Goal: Contribute content: Contribute content

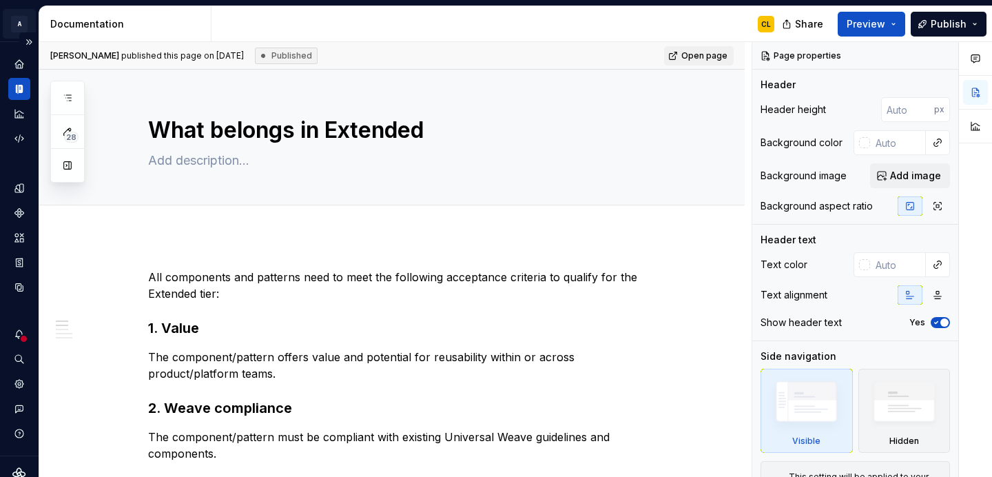
click at [22, 24] on html "A Weave CL Design system data Documentation CL Share Preview Publish 28 Pages A…" at bounding box center [496, 238] width 992 height 477
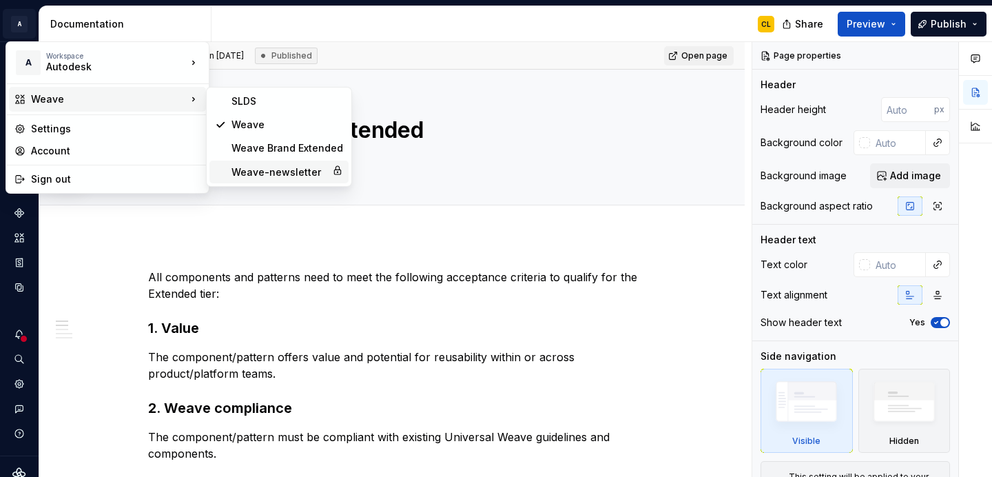
click at [264, 168] on div "Weave-newsletter" at bounding box center [278, 172] width 95 height 14
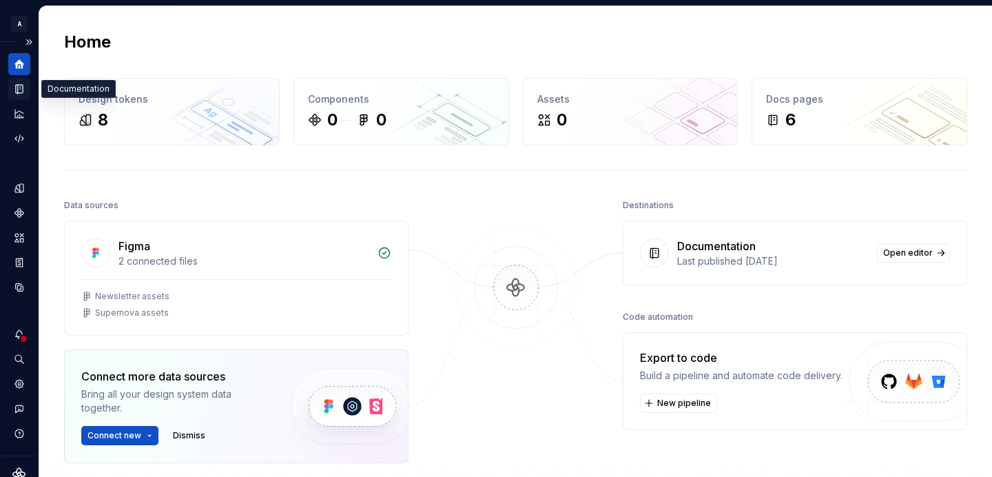
click at [22, 91] on icon "Documentation" at bounding box center [21, 89] width 6 height 8
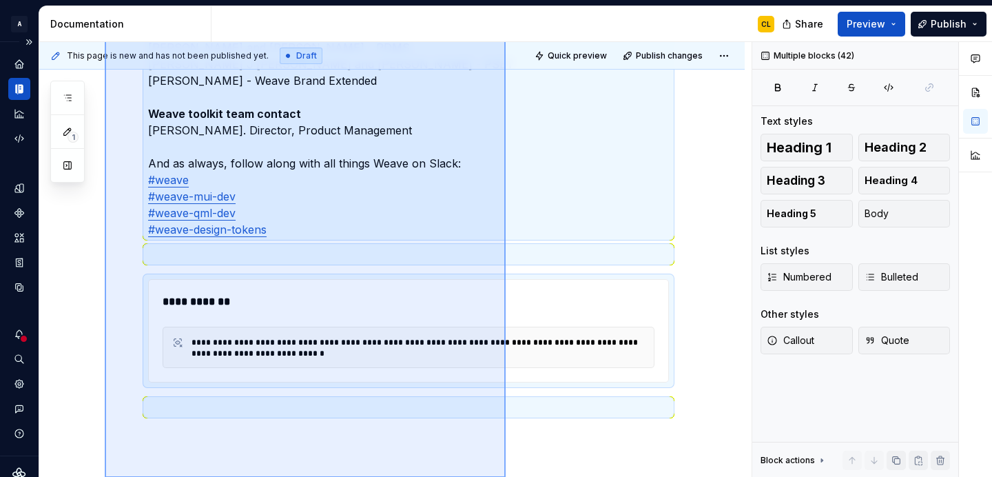
scroll to position [3433, 0]
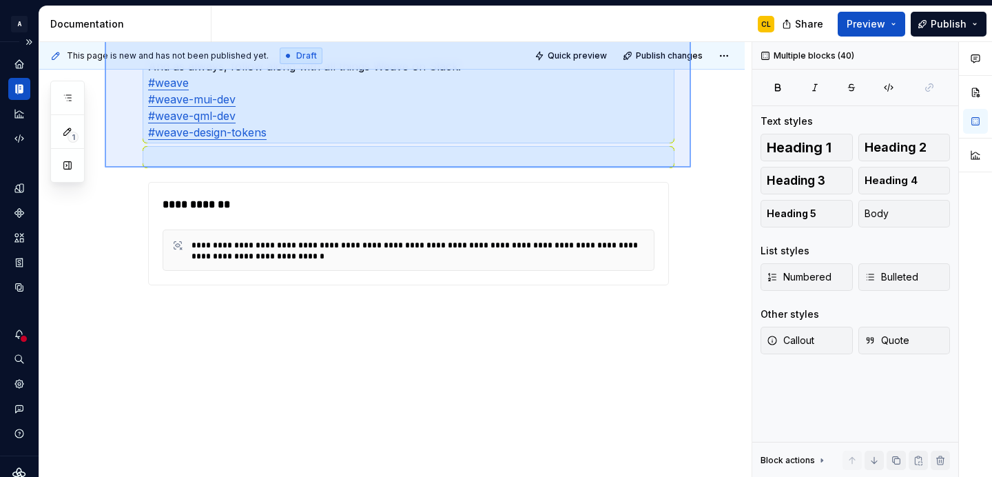
drag, startPoint x: 105, startPoint y: 262, endPoint x: 691, endPoint y: 169, distance: 593.8
click at [691, 169] on div "This page is new and has not been published yet. Draft Quick preview Publish ch…" at bounding box center [395, 259] width 712 height 435
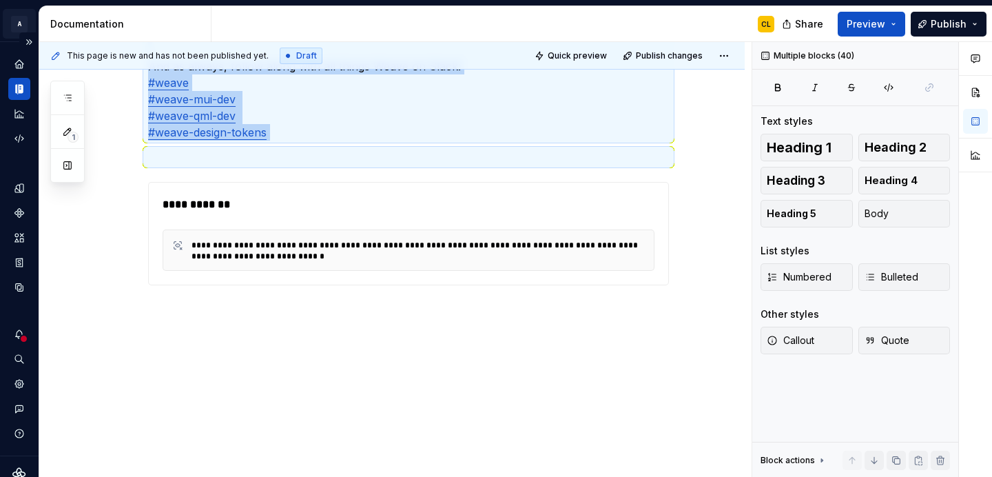
click at [17, 21] on html "A Weave-newsletter CL Design system data Documentation CL Share Preview Publish…" at bounding box center [496, 238] width 992 height 477
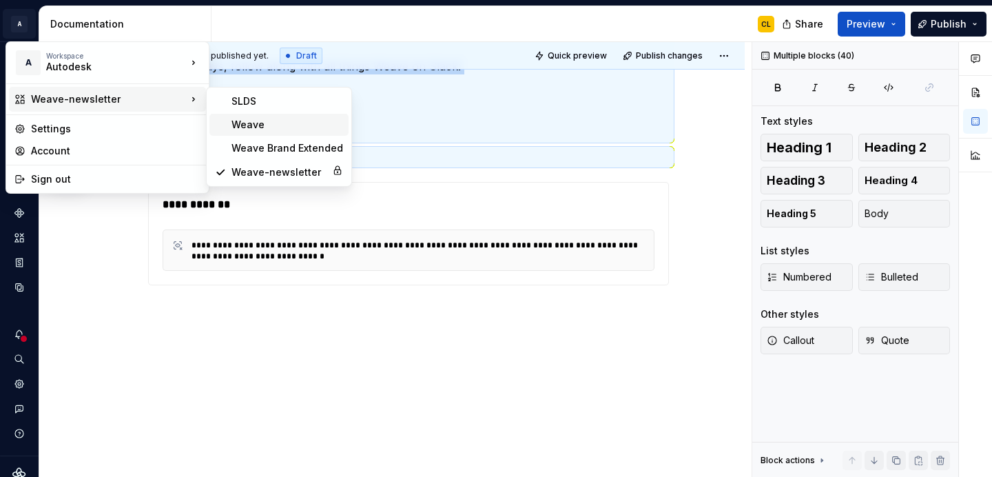
click at [238, 127] on div "Weave" at bounding box center [287, 125] width 112 height 14
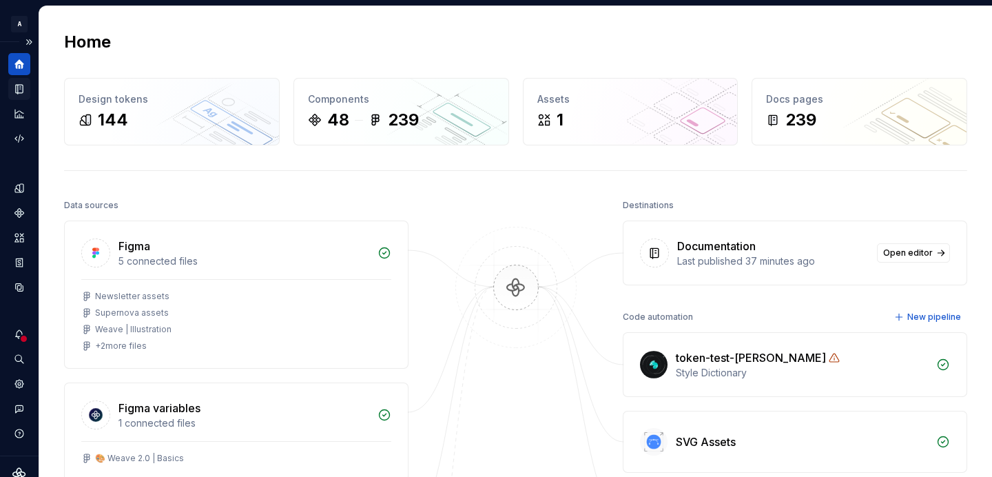
click at [25, 92] on div "Documentation" at bounding box center [19, 89] width 22 height 22
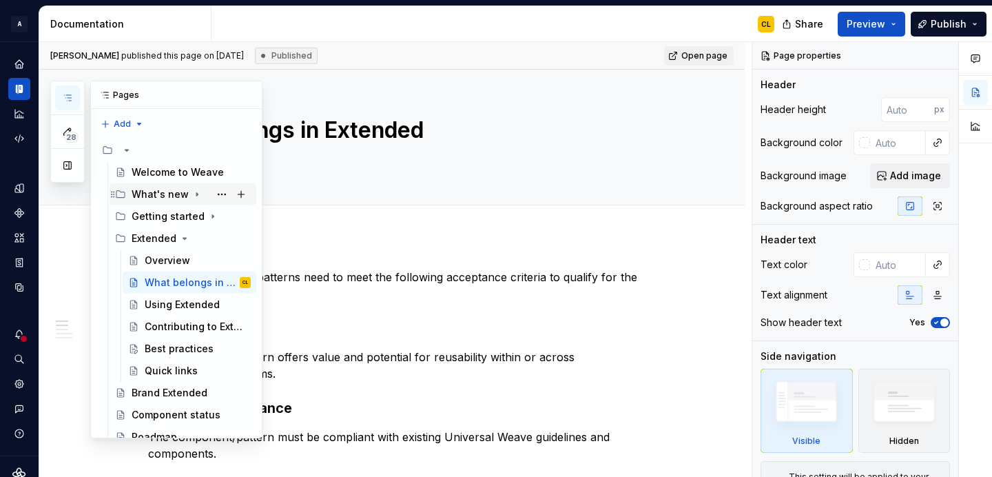
click at [193, 194] on icon "Page tree" at bounding box center [197, 194] width 11 height 11
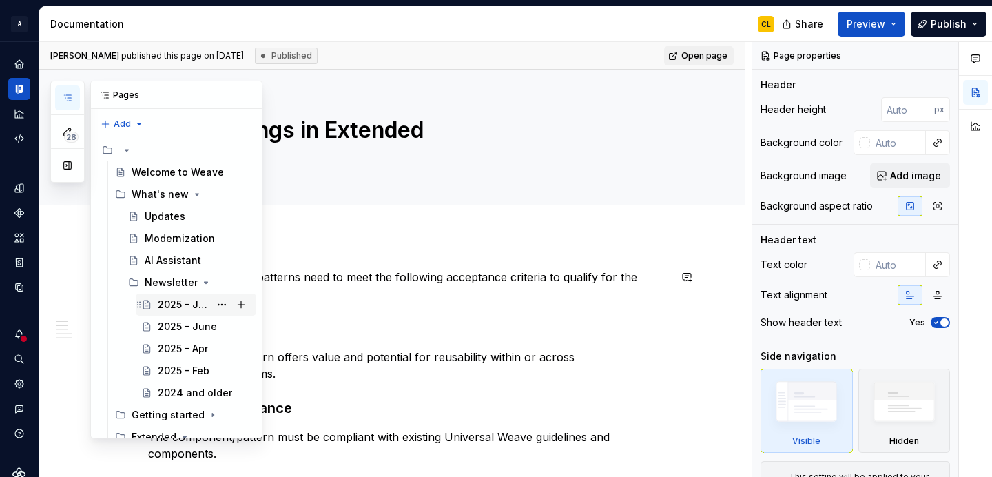
click at [185, 305] on div "2025 - July" at bounding box center [184, 305] width 52 height 14
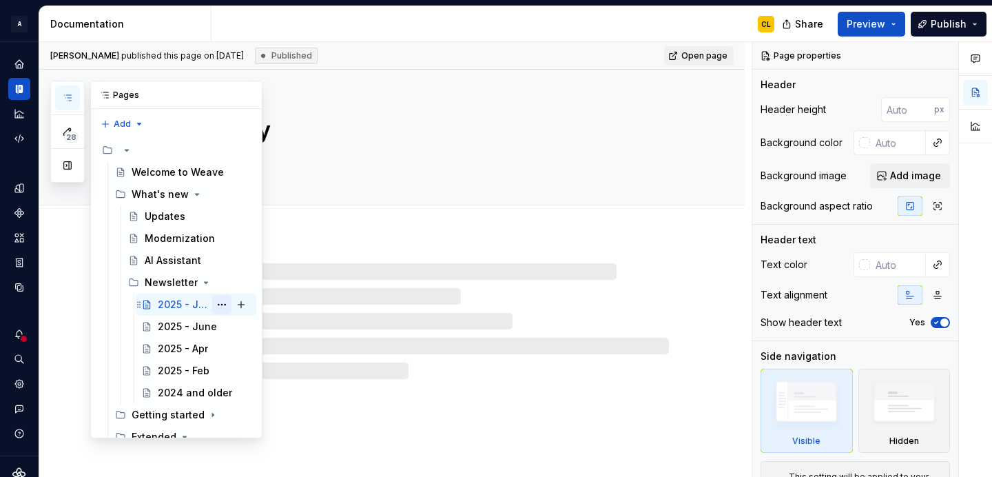
click at [223, 302] on button "Page tree" at bounding box center [221, 304] width 19 height 19
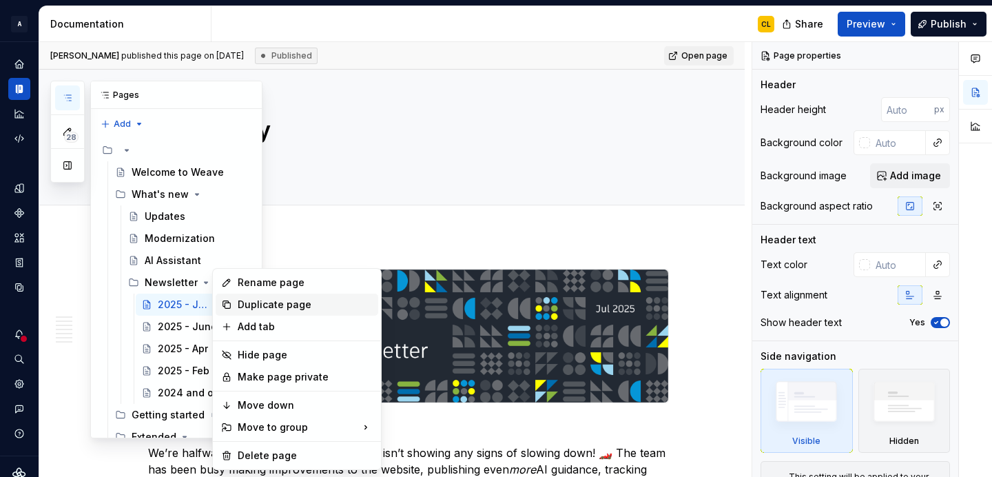
click at [244, 305] on div "Duplicate page" at bounding box center [305, 305] width 135 height 14
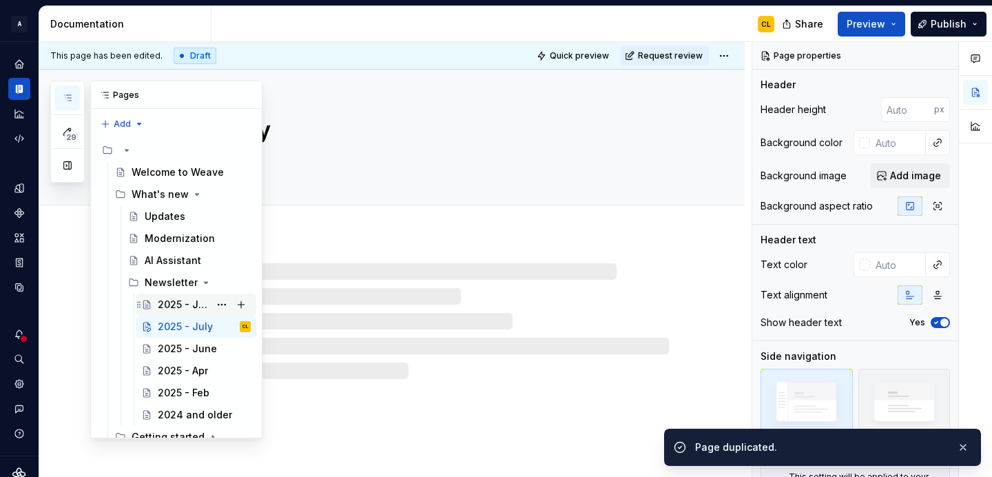
click at [171, 302] on div "2025 - July" at bounding box center [184, 305] width 52 height 14
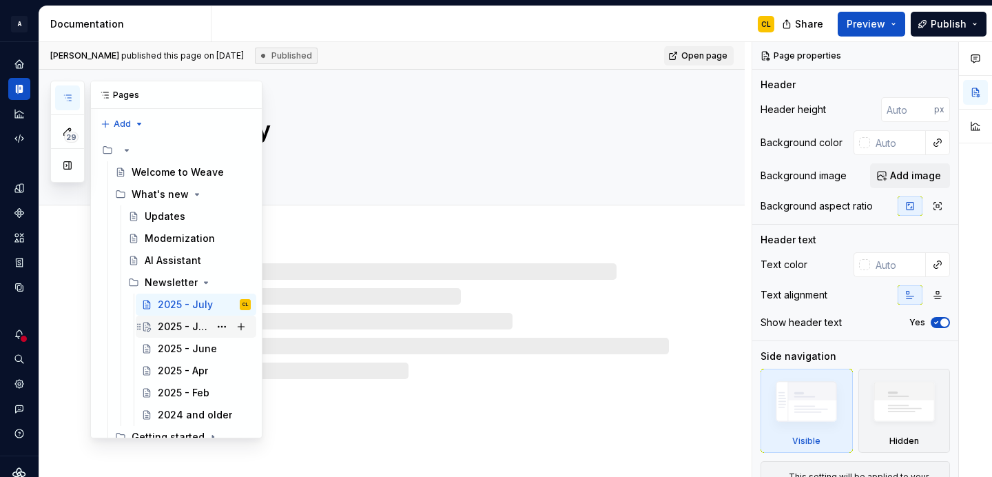
click at [168, 328] on div "2025 - July" at bounding box center [184, 327] width 52 height 14
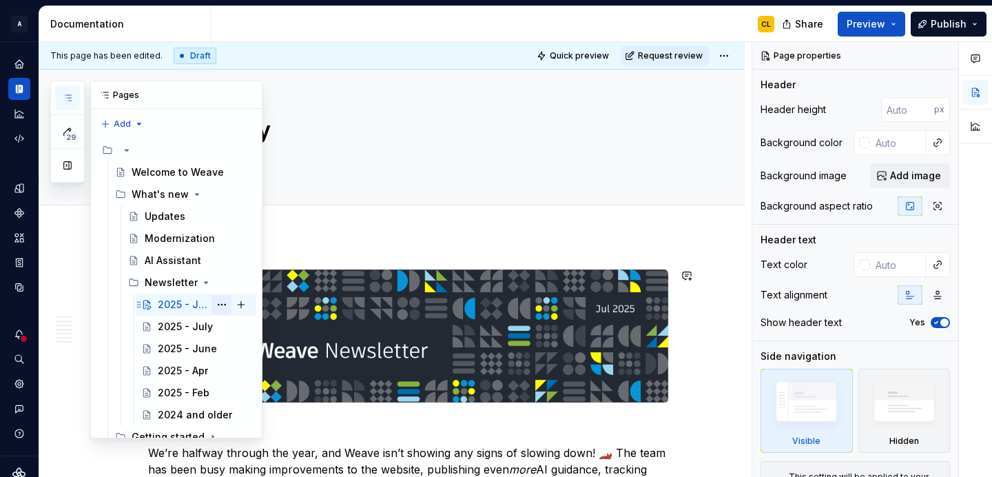
click at [225, 303] on button "Page tree" at bounding box center [221, 304] width 19 height 19
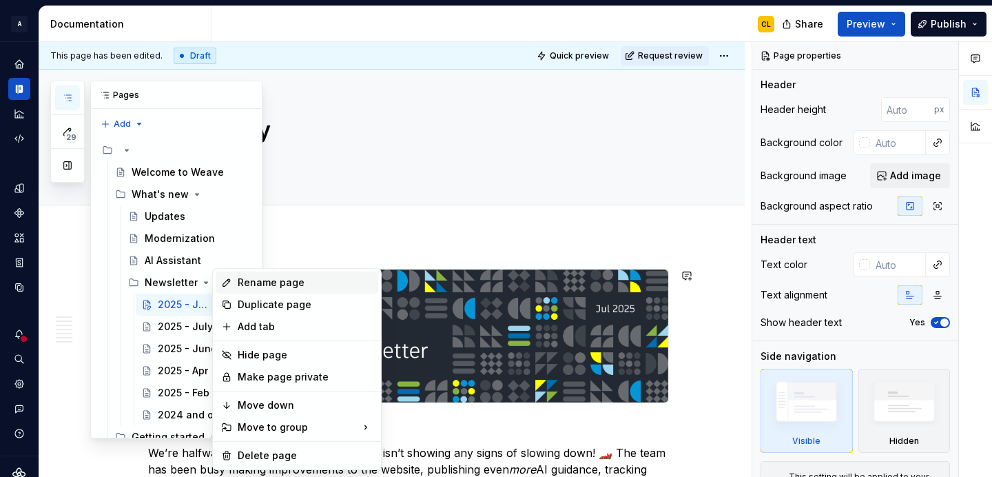
type textarea "*"
click at [257, 286] on div "Rename page" at bounding box center [305, 283] width 135 height 14
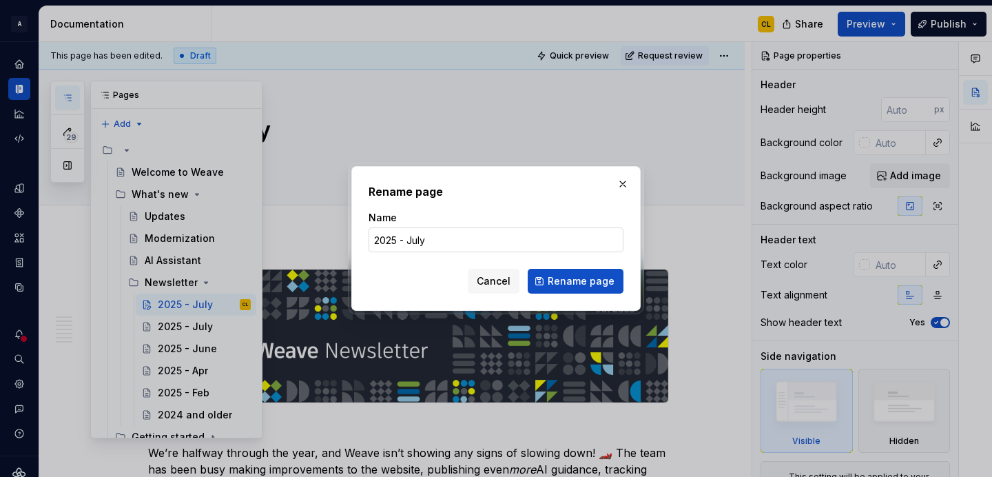
click at [425, 242] on input "2025 - July" at bounding box center [496, 239] width 255 height 25
type input "2025 - August"
click at [581, 279] on span "Rename page" at bounding box center [581, 281] width 67 height 14
type textarea "*"
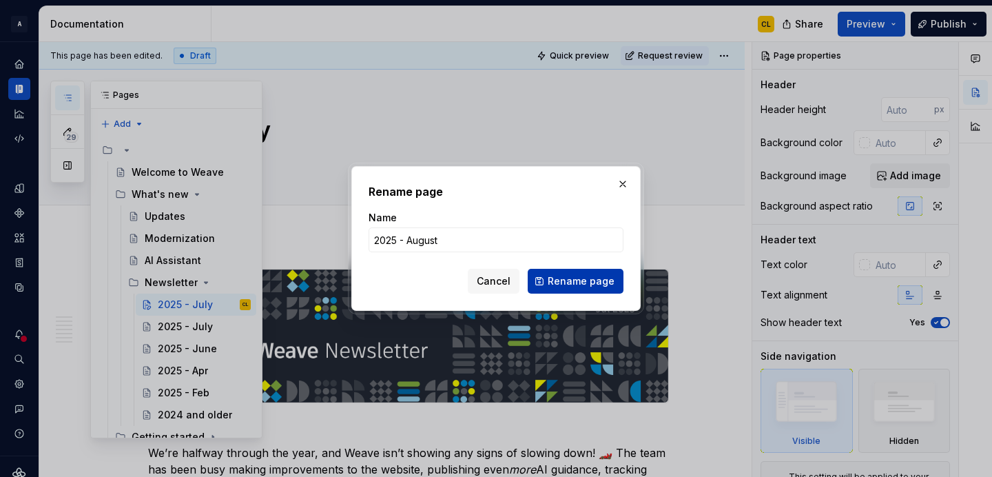
type textarea "2025 - August"
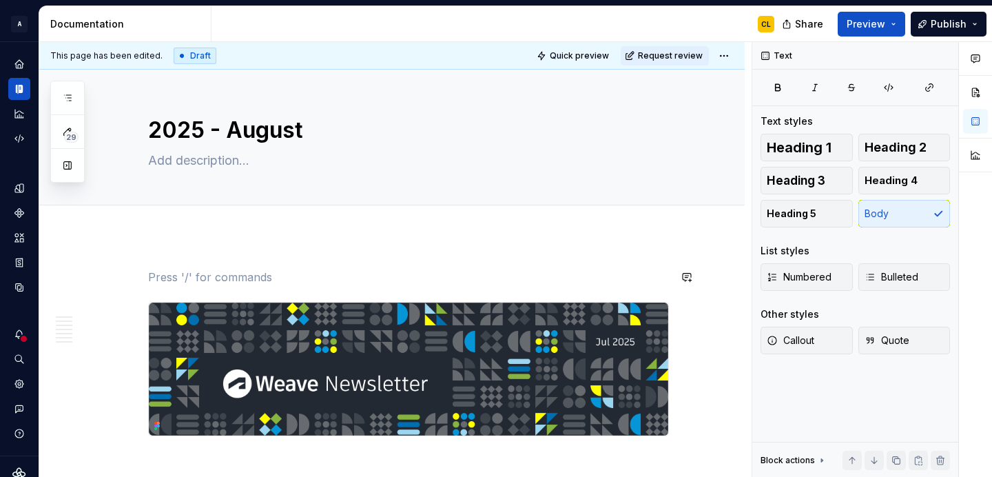
type textarea "*"
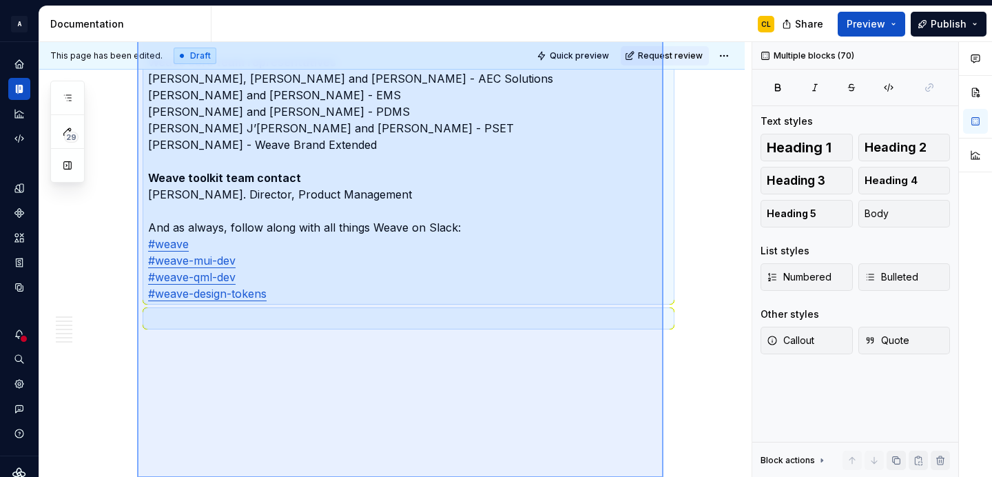
scroll to position [4308, 0]
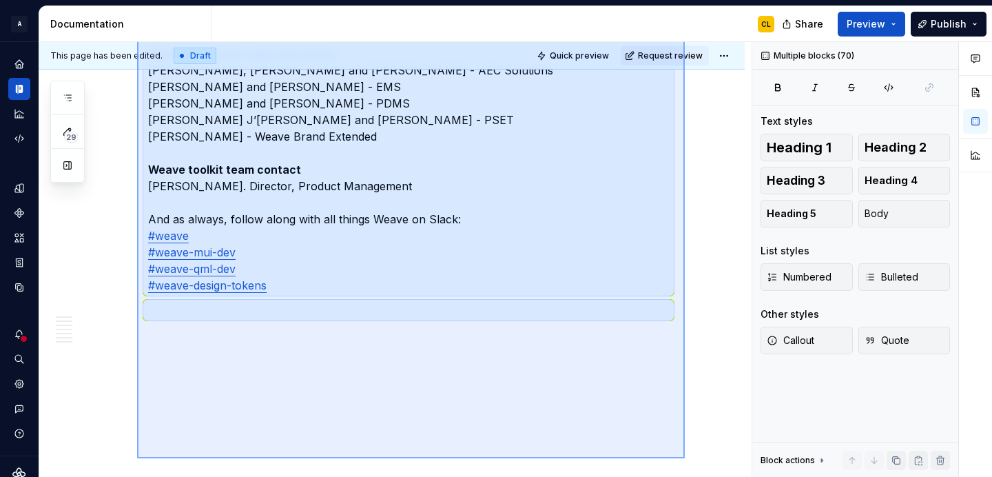
drag, startPoint x: 136, startPoint y: 241, endPoint x: 685, endPoint y: 458, distance: 589.8
click at [685, 458] on div "This page has been edited. Draft Quick preview Request review 2025 - August Edi…" at bounding box center [395, 259] width 712 height 435
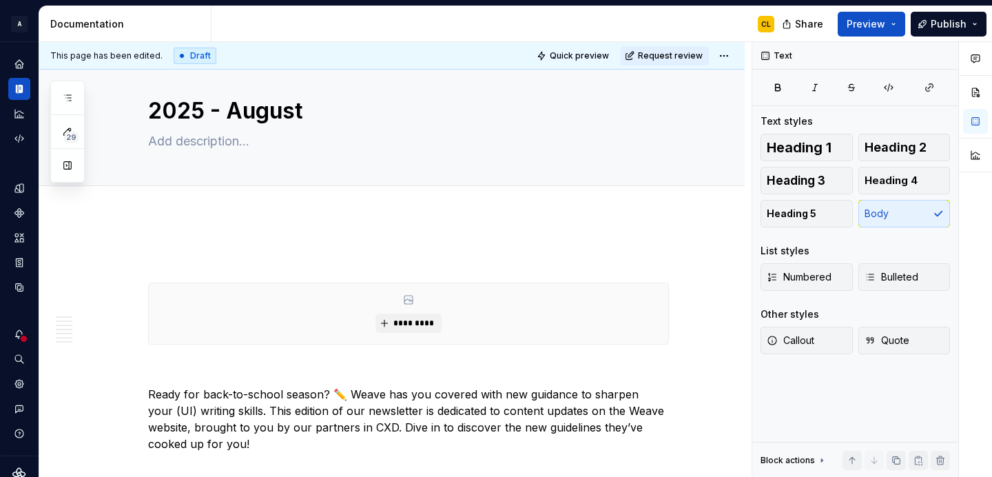
scroll to position [0, 0]
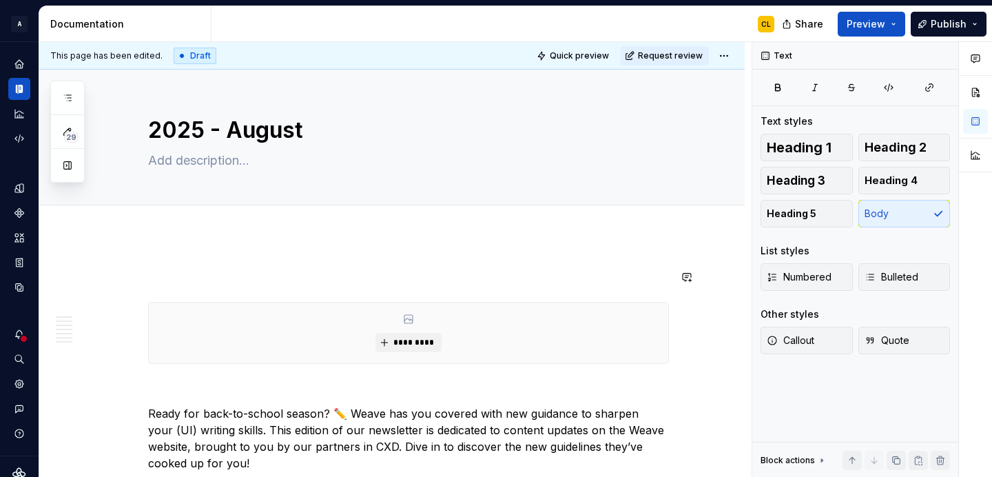
click at [213, 325] on div "*********" at bounding box center [408, 332] width 519 height 61
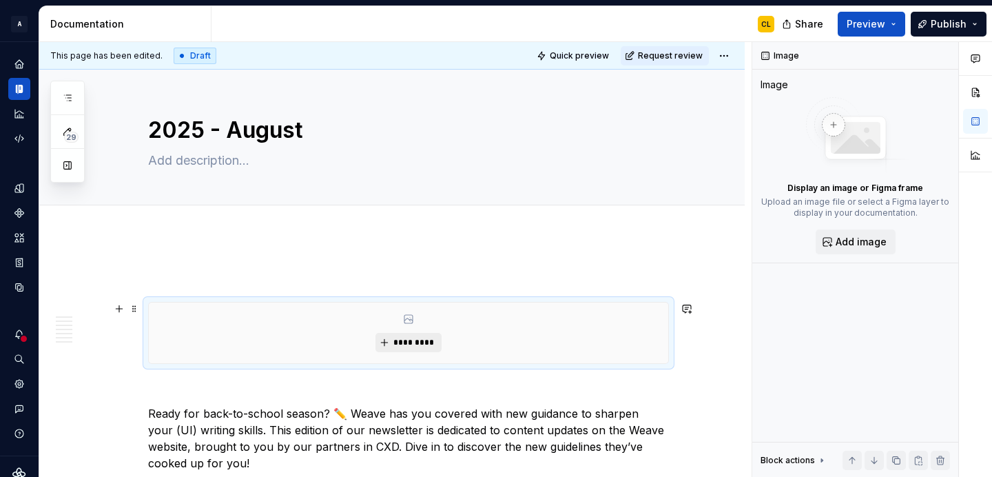
click at [411, 339] on span "*********" at bounding box center [414, 342] width 42 height 11
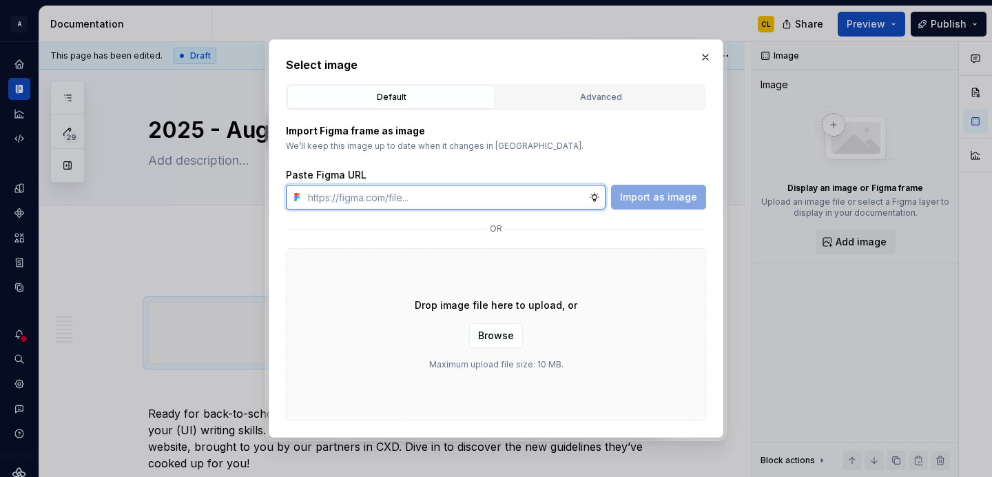
paste input "[URL][DOMAIN_NAME]"
type input "[URL][DOMAIN_NAME]"
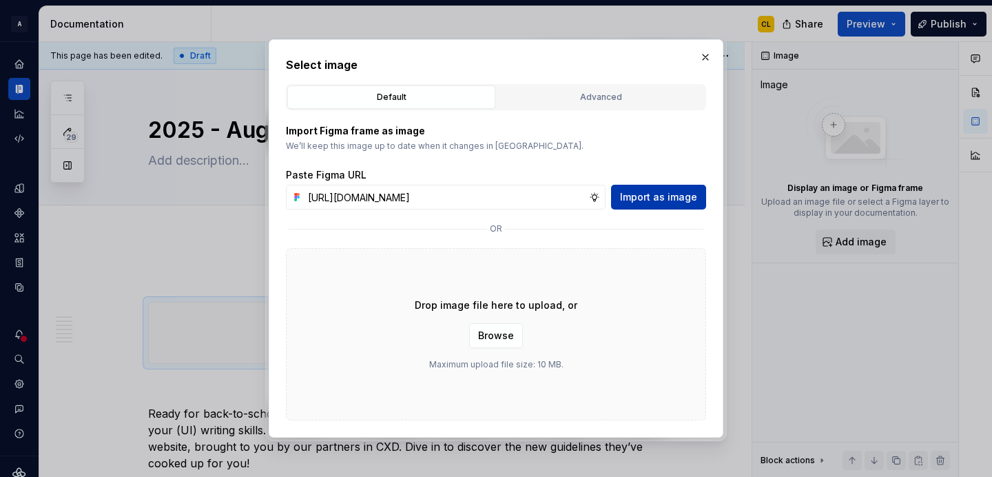
click at [662, 193] on span "Import as image" at bounding box center [658, 197] width 77 height 14
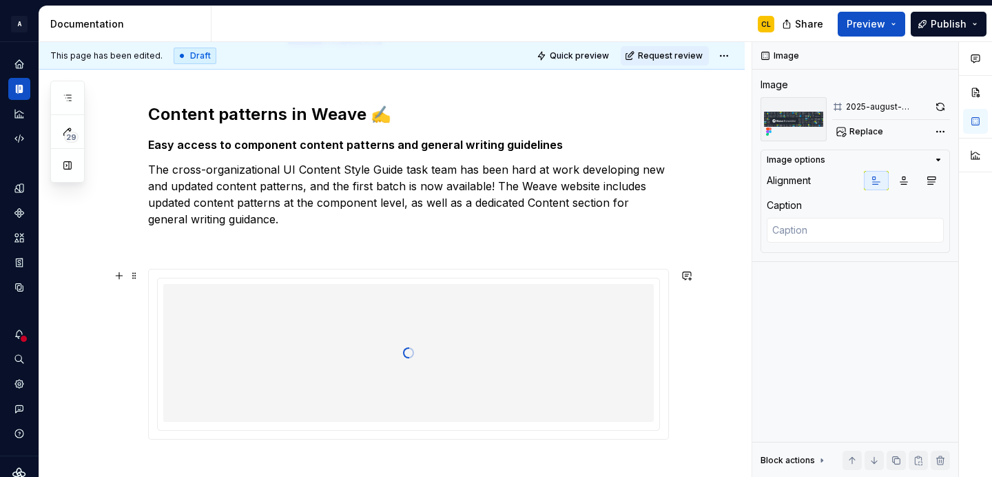
scroll to position [1005, 0]
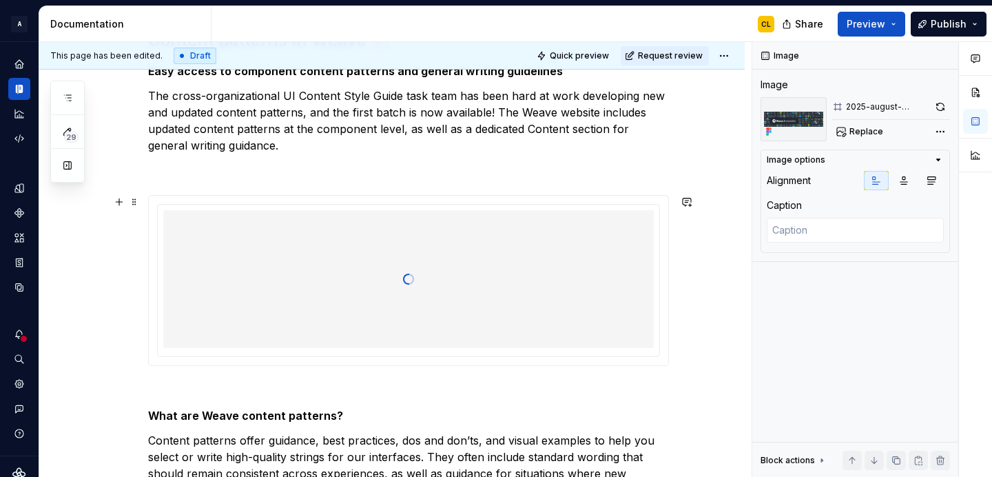
click at [481, 256] on div at bounding box center [408, 279] width 491 height 138
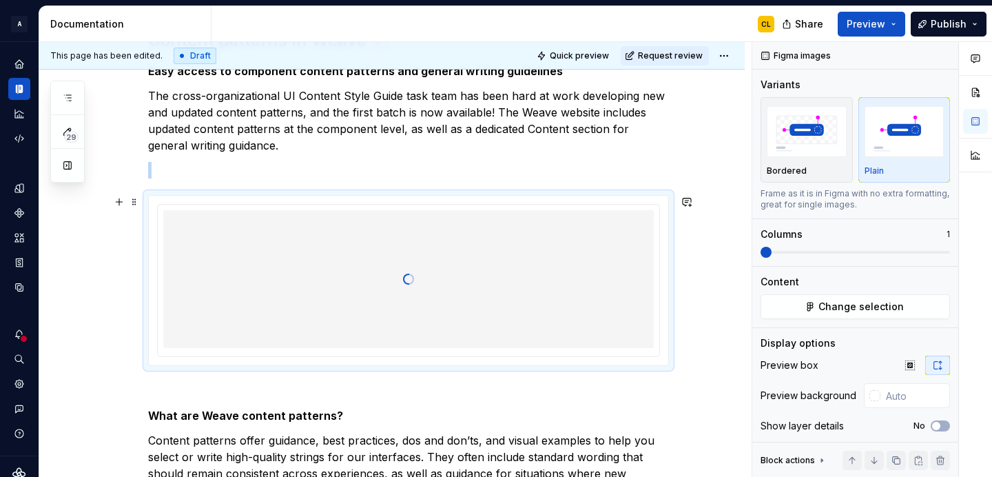
click at [565, 259] on div at bounding box center [408, 279] width 491 height 138
click at [836, 298] on button "Change selection" at bounding box center [855, 306] width 189 height 25
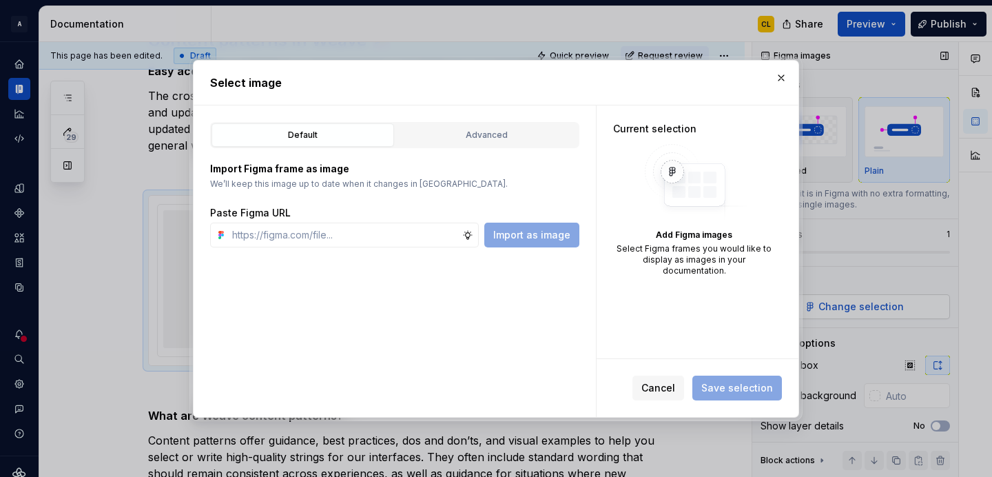
type textarea "*"
click at [426, 230] on input "text" at bounding box center [345, 235] width 236 height 25
type input "[URL][DOMAIN_NAME]"
click at [539, 228] on span "Import as image" at bounding box center [531, 235] width 77 height 14
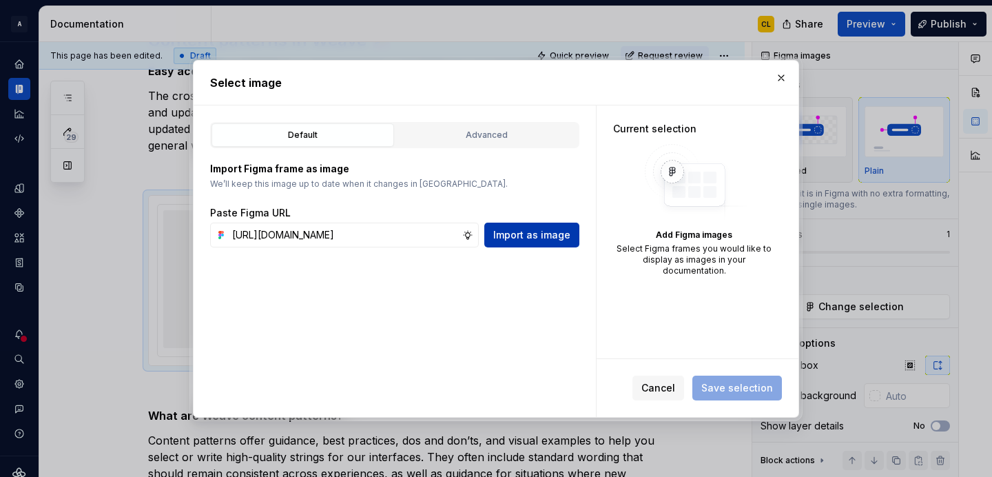
scroll to position [0, 0]
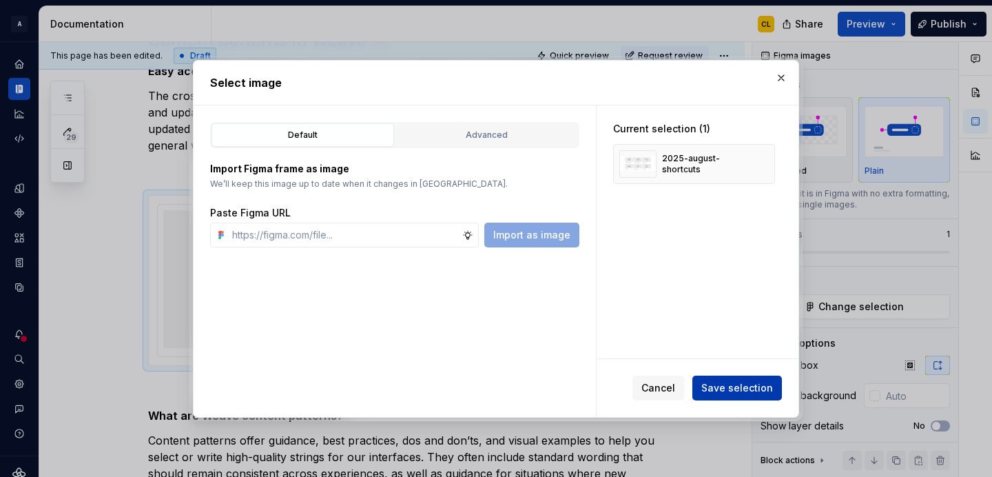
click at [735, 389] on span "Save selection" at bounding box center [737, 388] width 72 height 14
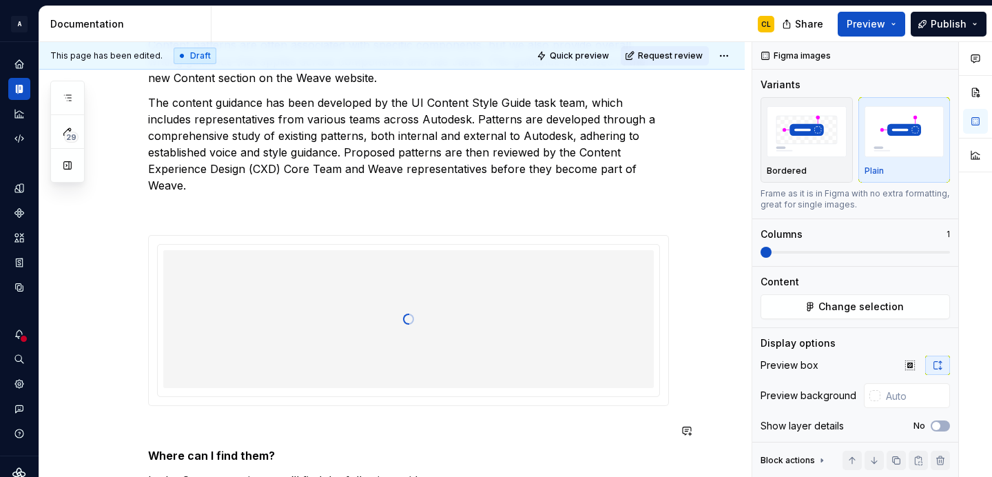
scroll to position [1563, 0]
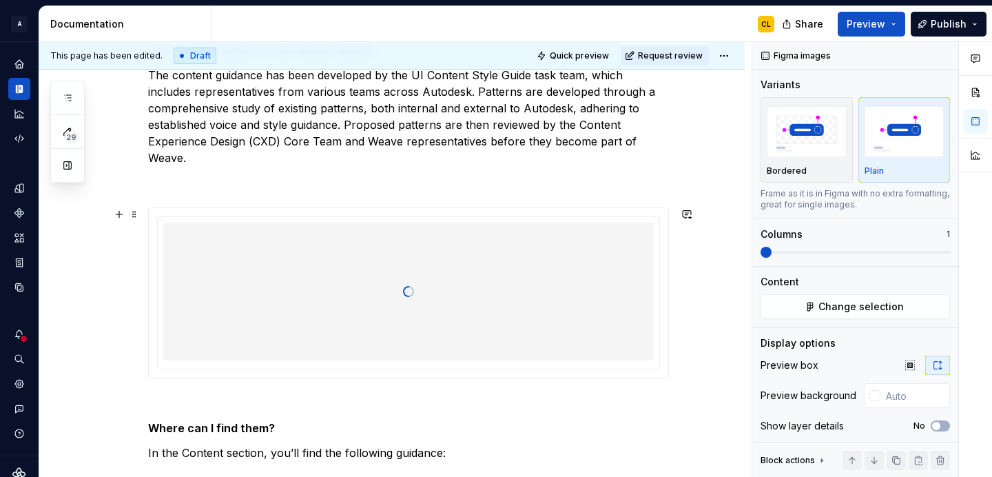
click at [478, 327] on div at bounding box center [408, 292] width 491 height 138
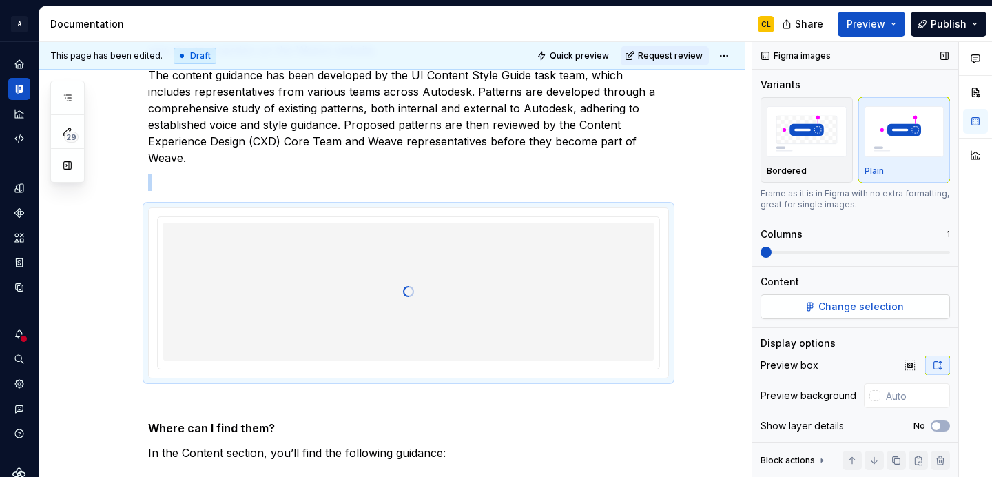
click at [843, 310] on span "Change selection" at bounding box center [860, 307] width 85 height 14
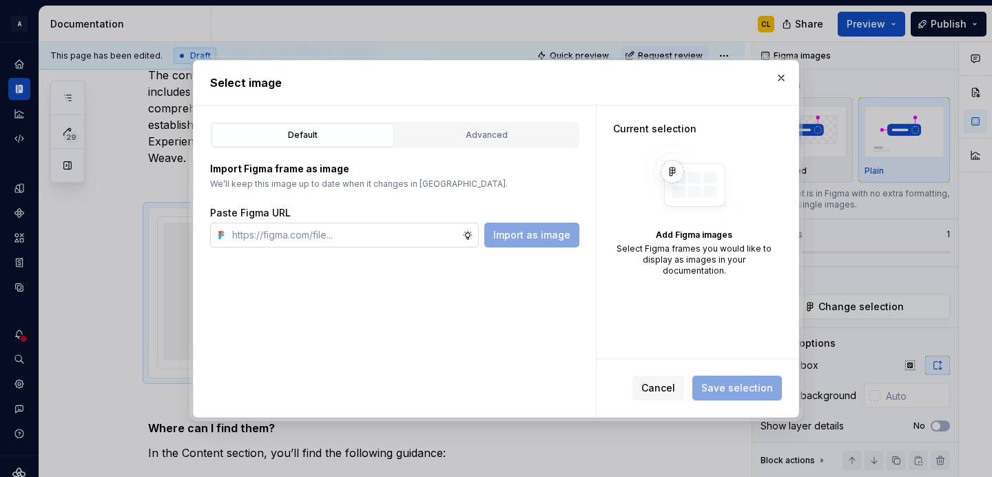
click at [418, 234] on input "text" at bounding box center [345, 235] width 236 height 25
type input "[URL][DOMAIN_NAME]"
click at [511, 238] on span "Import as image" at bounding box center [531, 235] width 77 height 14
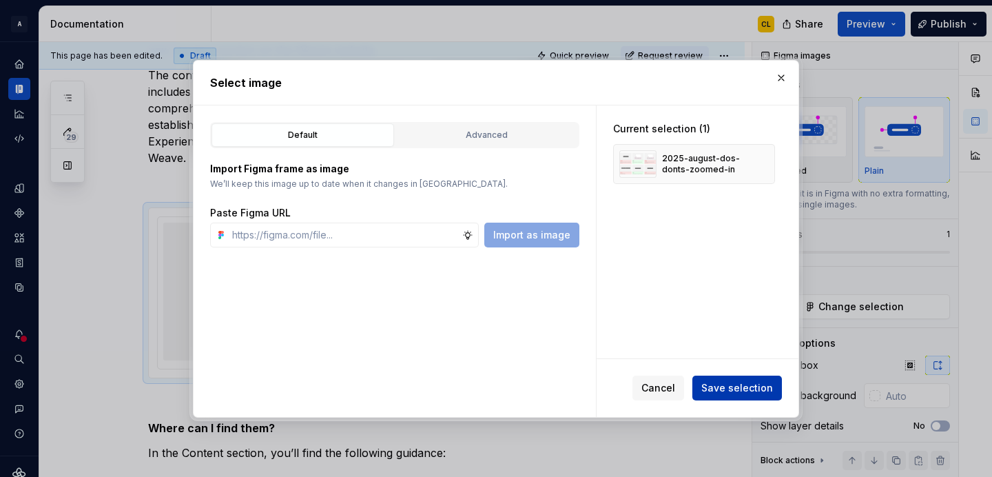
click at [736, 387] on span "Save selection" at bounding box center [737, 388] width 72 height 14
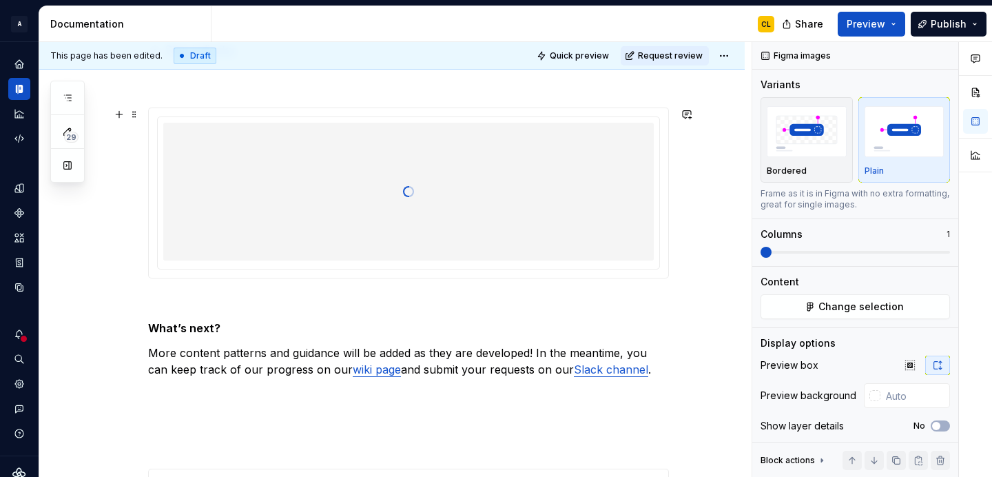
scroll to position [2582, 0]
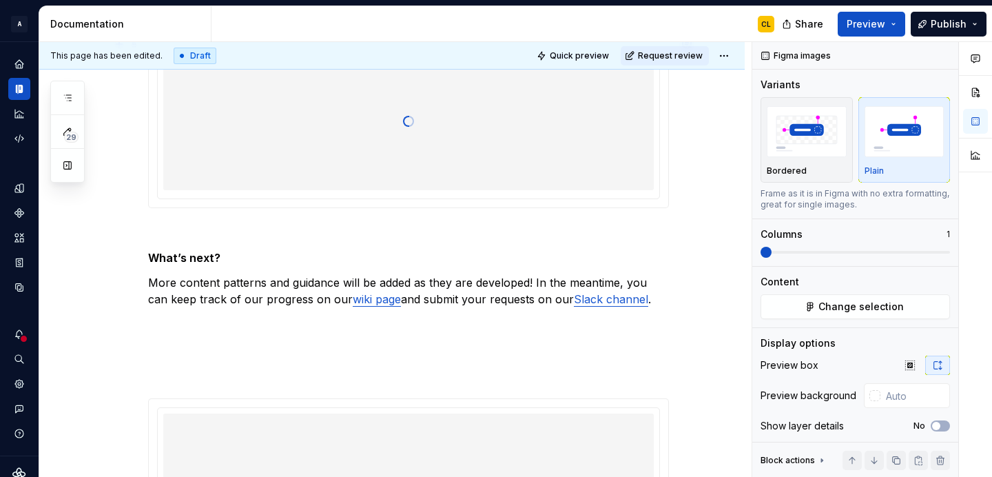
click at [461, 170] on div at bounding box center [408, 121] width 491 height 138
click at [842, 307] on span "Change selection" at bounding box center [860, 307] width 85 height 14
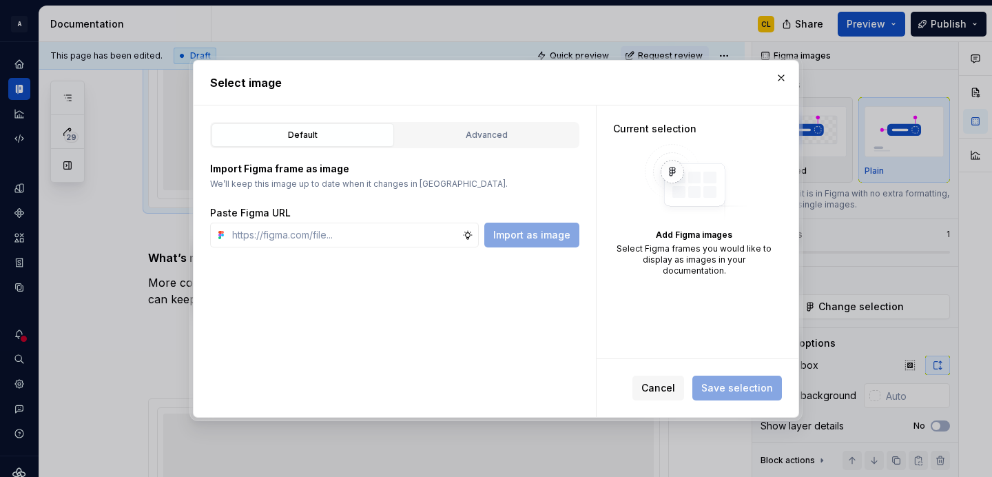
type textarea "*"
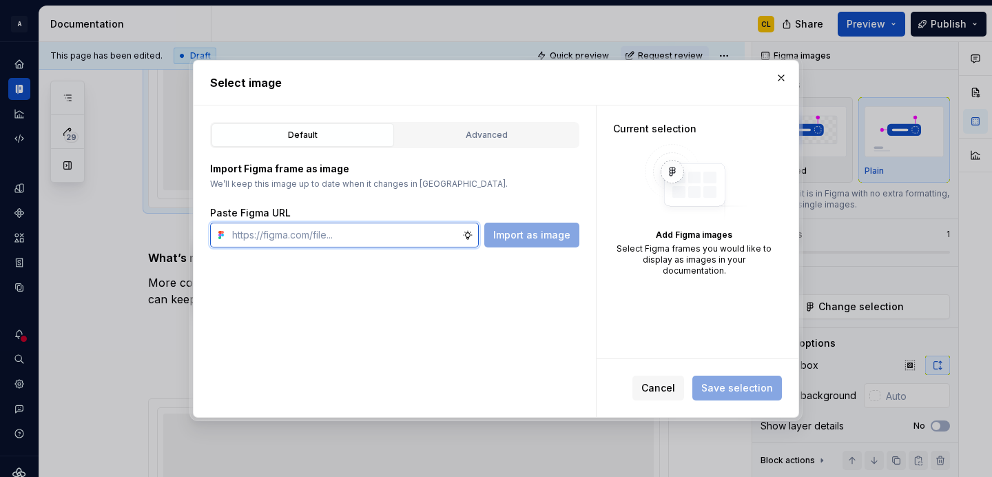
paste input "[URL][DOMAIN_NAME]"
type input "[URL][DOMAIN_NAME]"
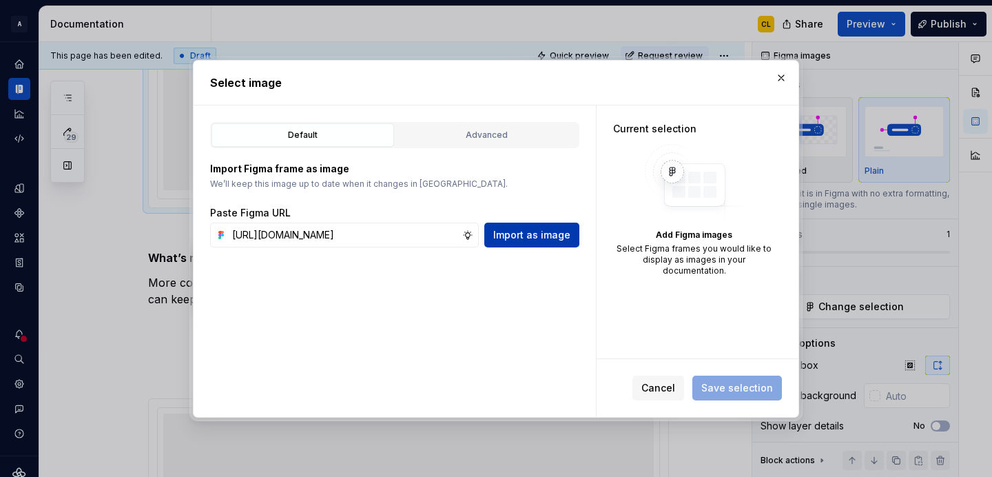
click at [534, 227] on button "Import as image" at bounding box center [531, 235] width 95 height 25
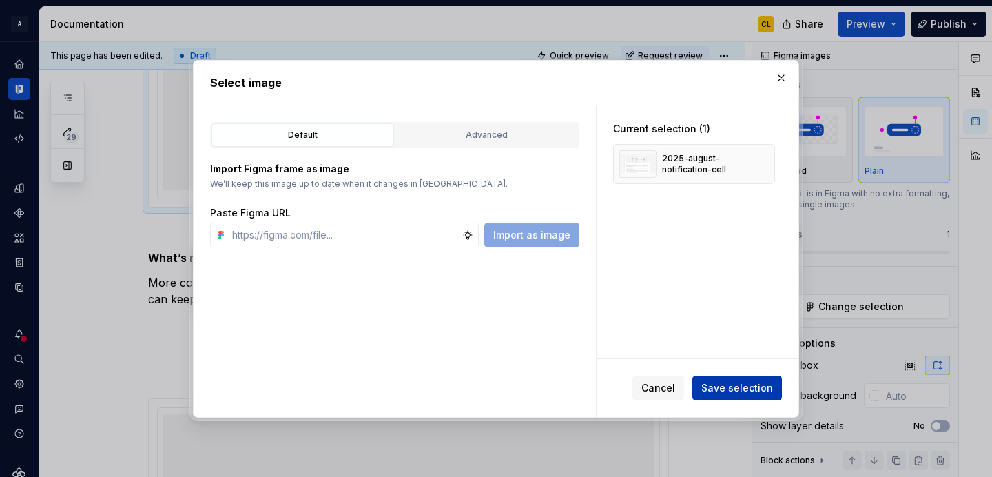
click at [743, 387] on span "Save selection" at bounding box center [737, 388] width 72 height 14
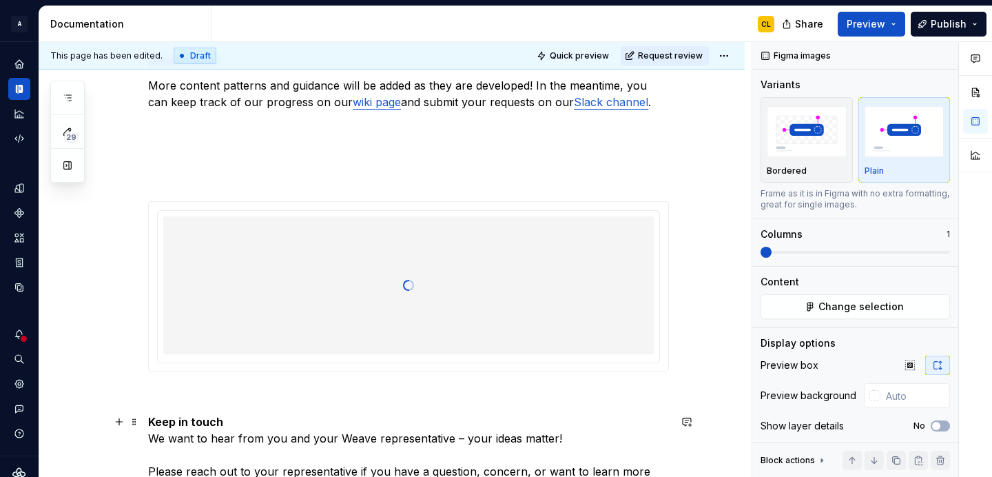
scroll to position [2956, 0]
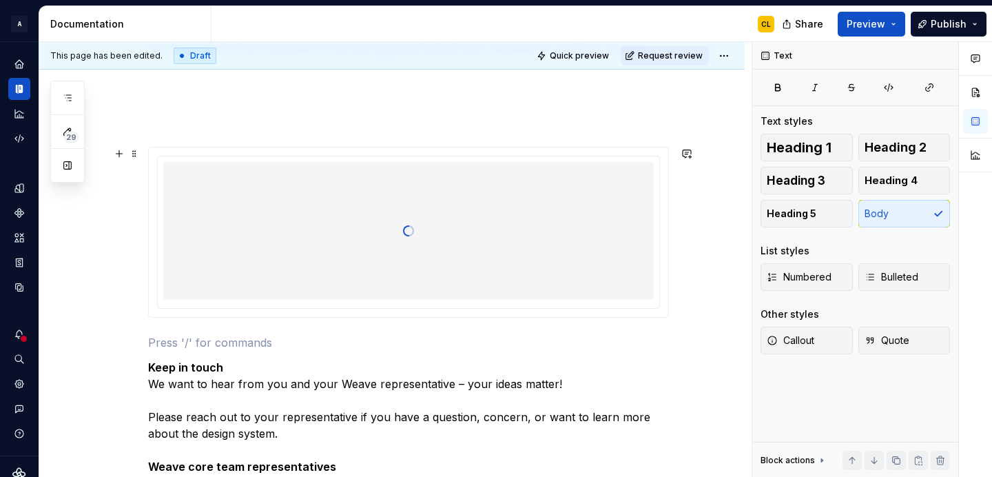
click at [575, 277] on div at bounding box center [408, 231] width 491 height 138
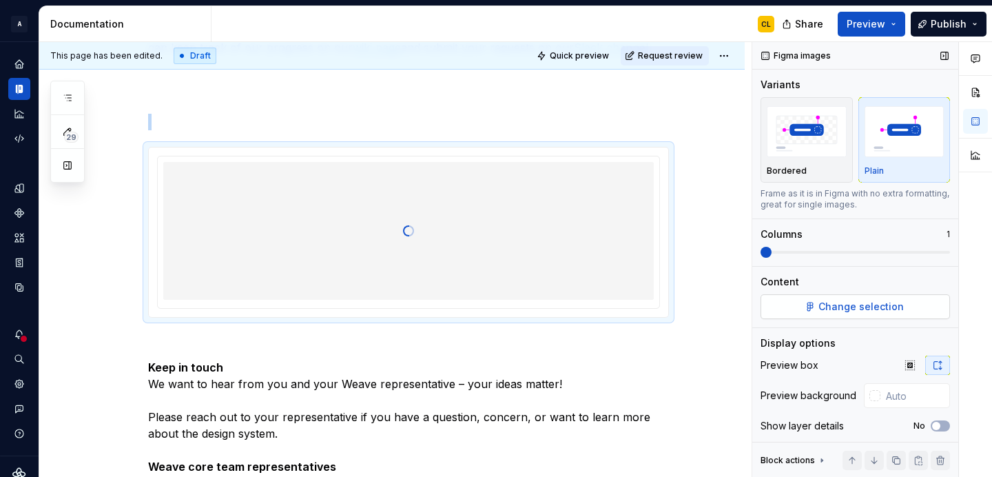
click at [845, 313] on button "Change selection" at bounding box center [855, 306] width 189 height 25
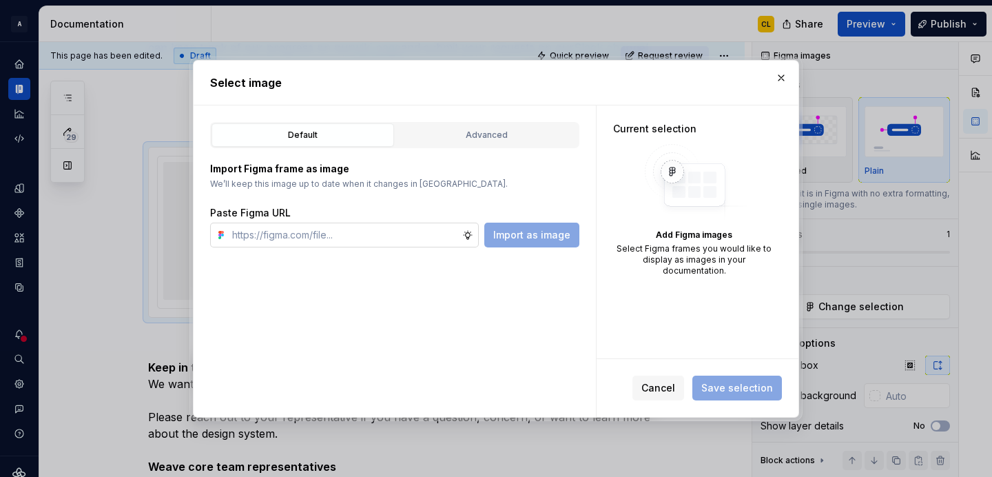
click at [408, 238] on input "text" at bounding box center [345, 235] width 236 height 25
type input "[URL][DOMAIN_NAME]"
click at [539, 235] on span "Import as image" at bounding box center [531, 235] width 77 height 14
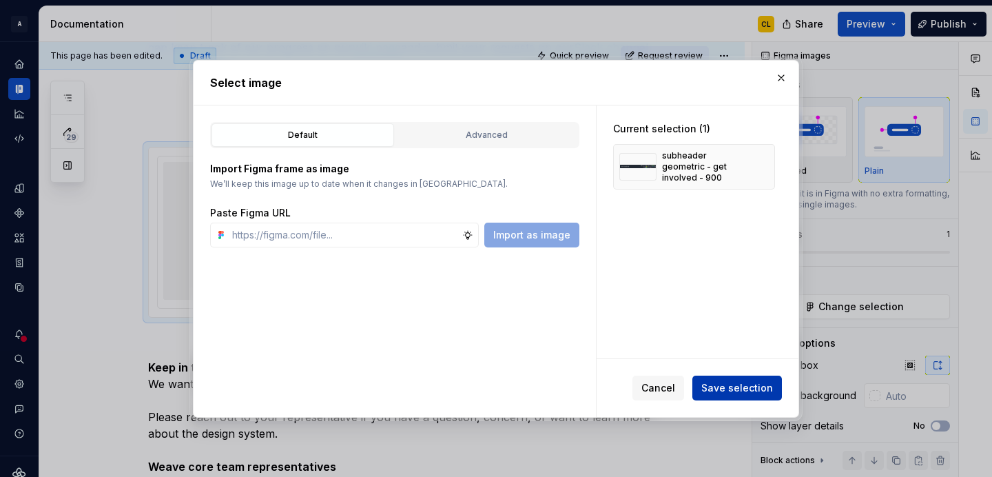
click at [739, 388] on span "Save selection" at bounding box center [737, 388] width 72 height 14
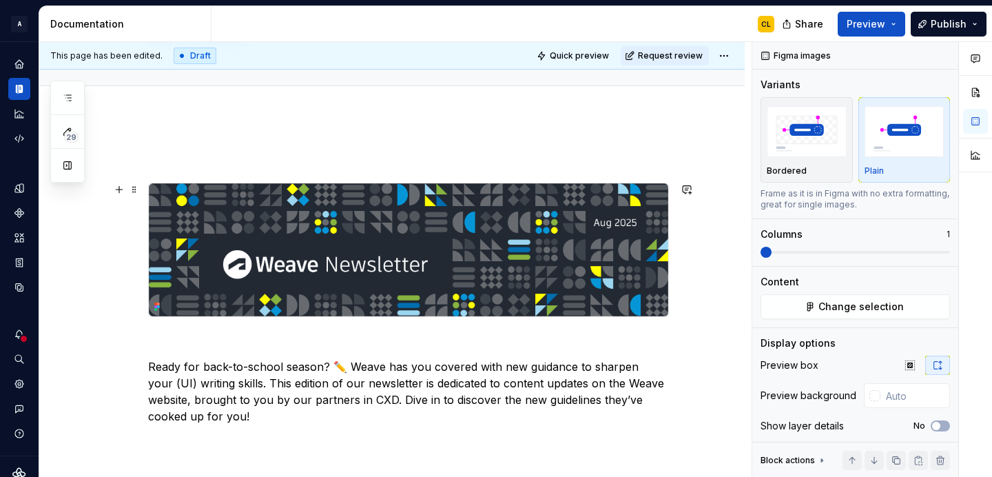
scroll to position [119, 0]
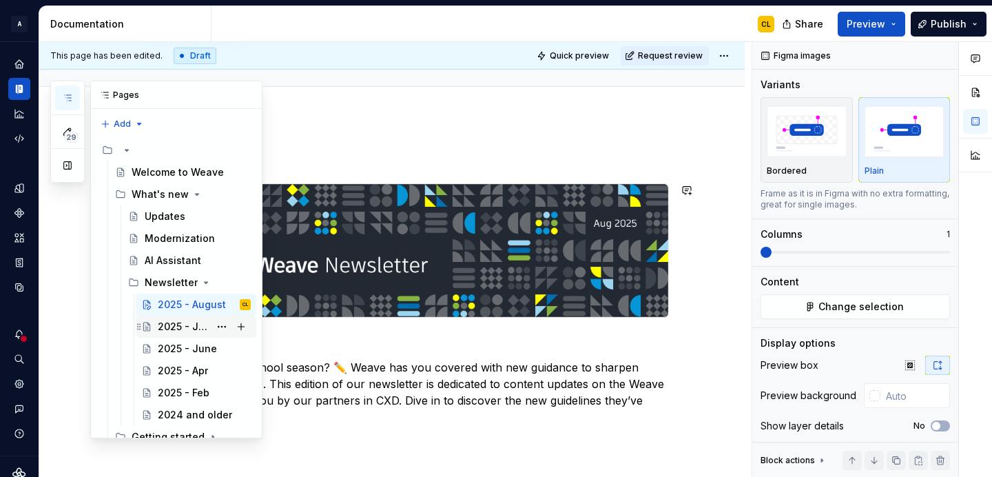
click at [183, 326] on div "2025 - July" at bounding box center [184, 327] width 52 height 14
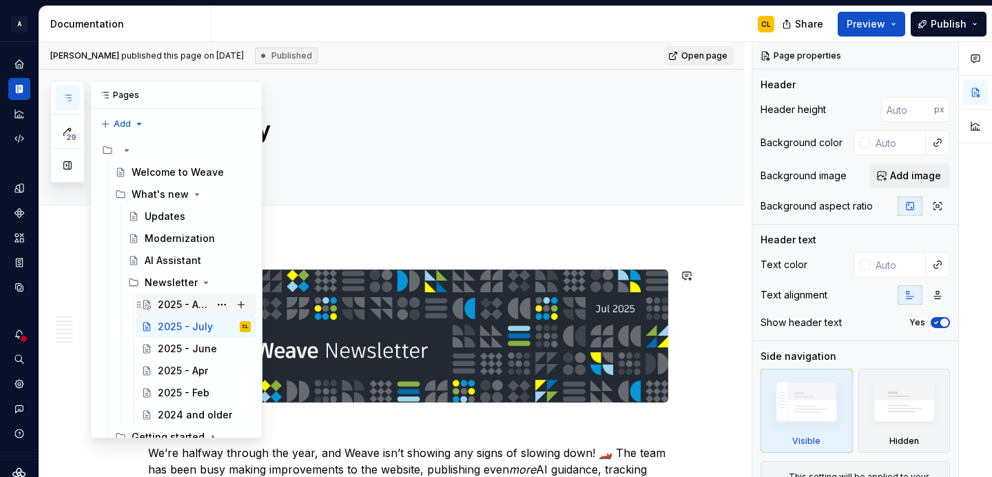
click at [193, 301] on div "2025 - August" at bounding box center [184, 305] width 52 height 14
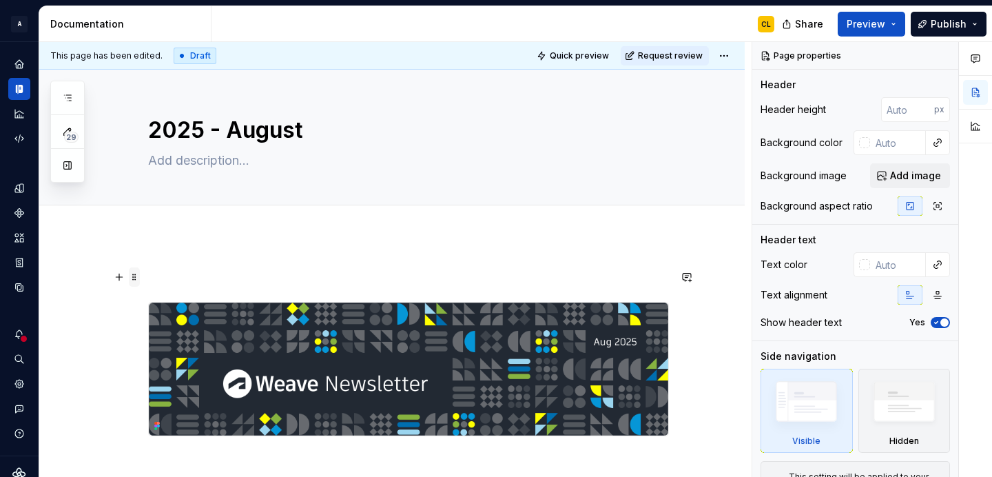
click at [140, 276] on span at bounding box center [134, 276] width 11 height 19
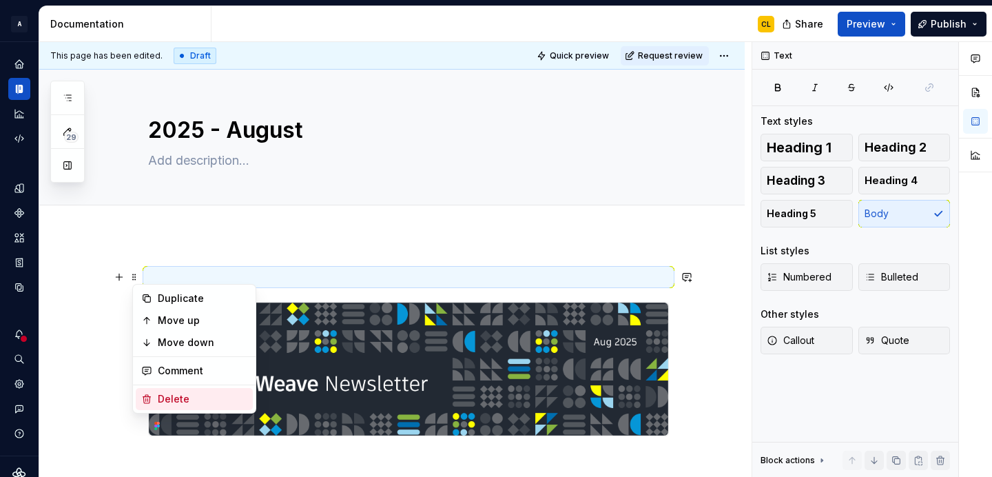
click at [174, 398] on div "Delete" at bounding box center [203, 399] width 90 height 14
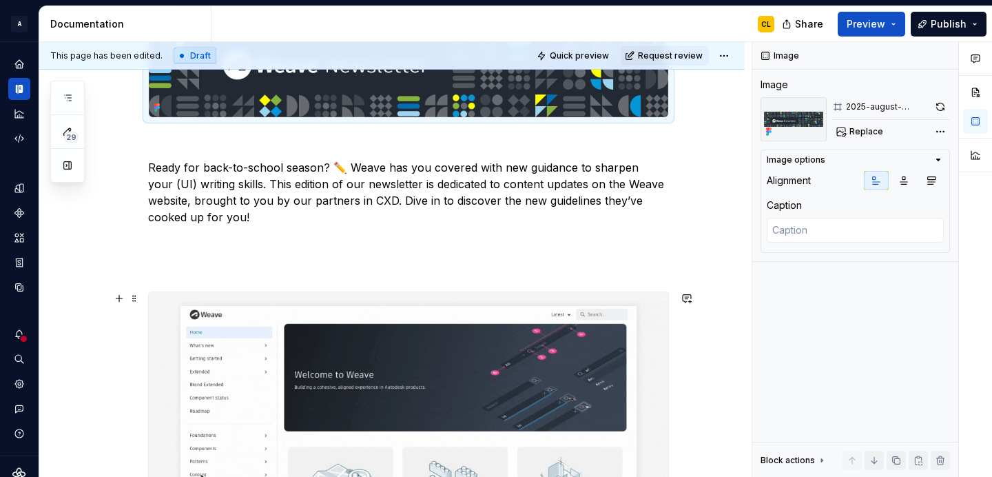
scroll to position [288, 0]
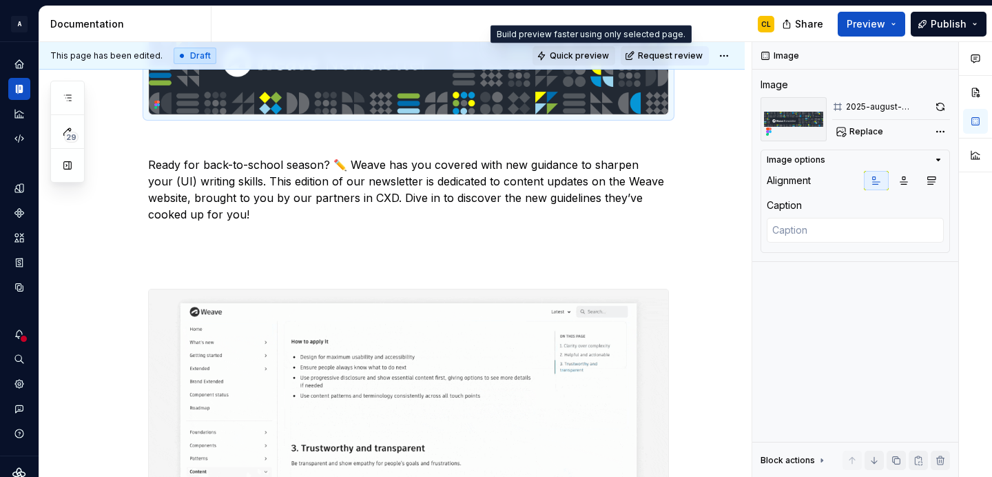
click at [606, 59] on span "Quick preview" at bounding box center [579, 55] width 59 height 11
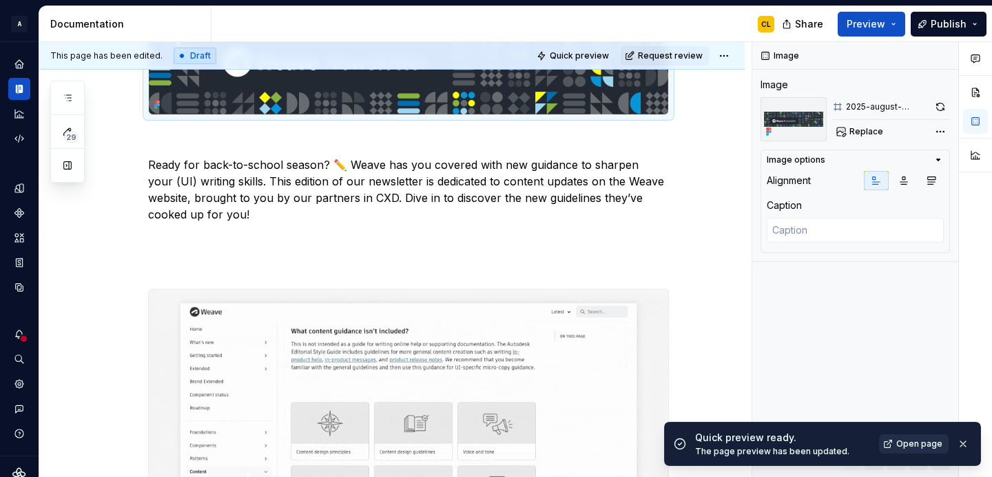
click at [907, 444] on span "Open page" at bounding box center [919, 443] width 46 height 11
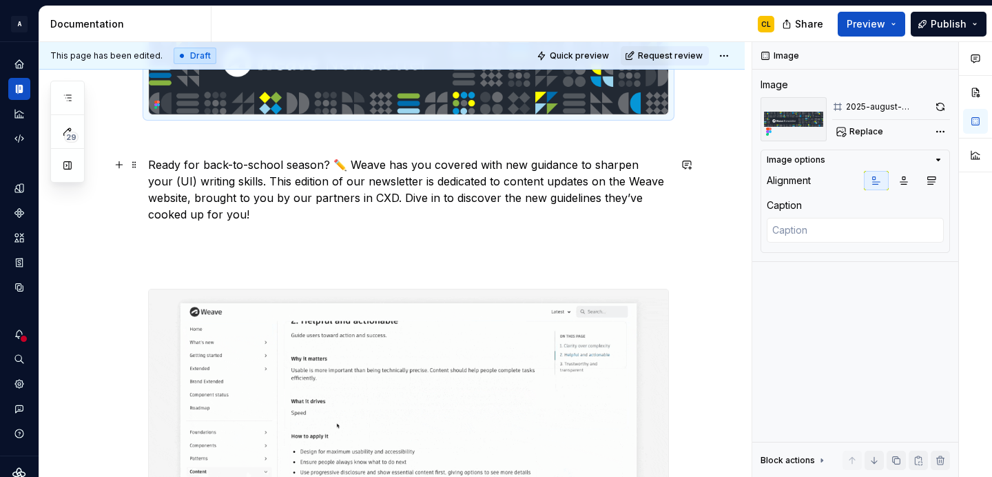
scroll to position [0, 0]
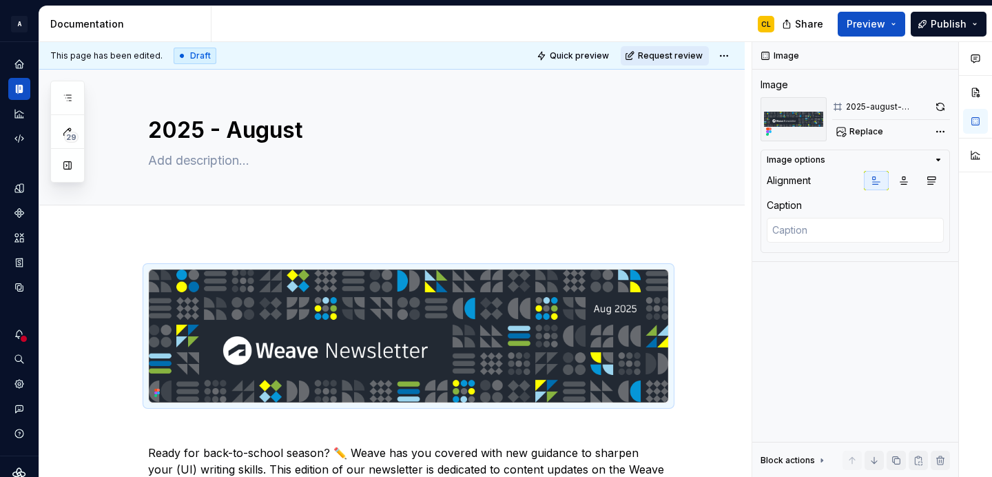
click at [709, 53] on button "Request review" at bounding box center [665, 55] width 88 height 19
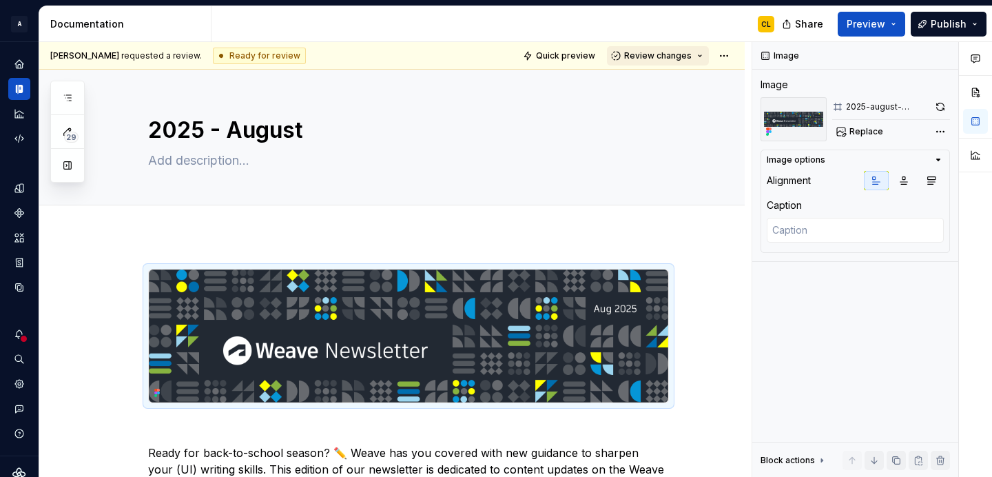
click at [681, 55] on span "Review changes" at bounding box center [658, 55] width 68 height 11
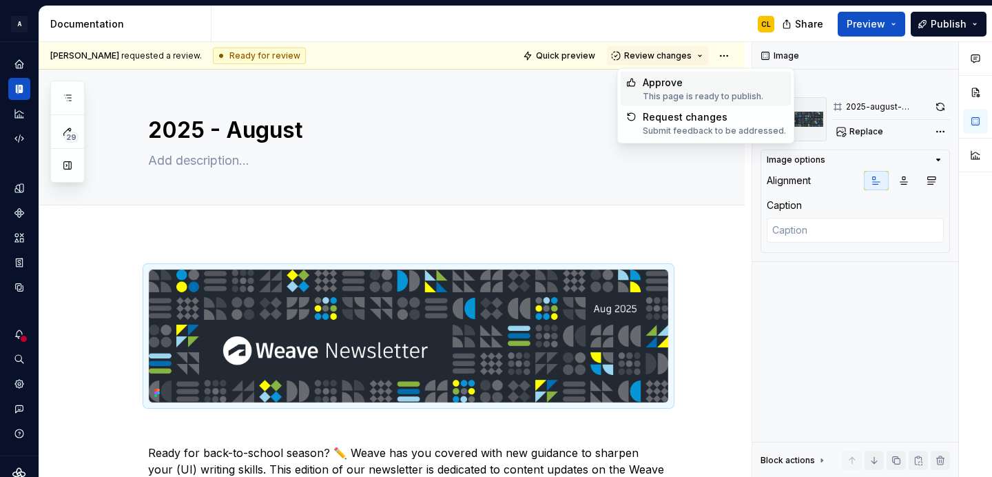
click at [676, 93] on div "This page is ready to publish." at bounding box center [703, 96] width 121 height 11
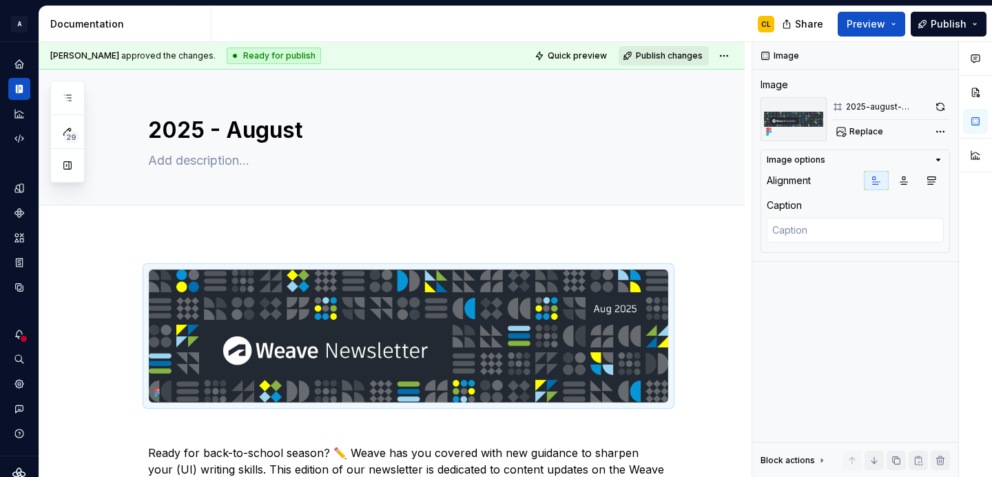
click at [685, 56] on span "Publish changes" at bounding box center [669, 55] width 67 height 11
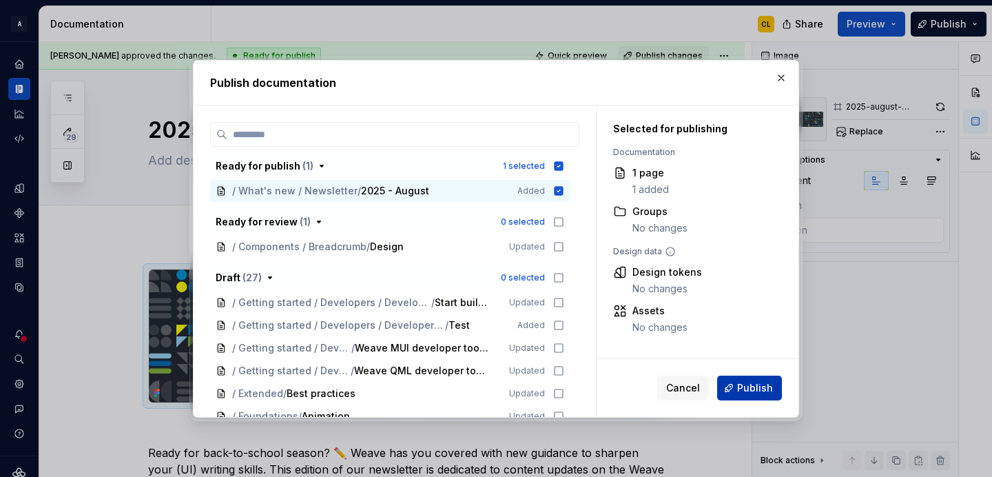
click at [747, 392] on span "Publish" at bounding box center [755, 388] width 36 height 14
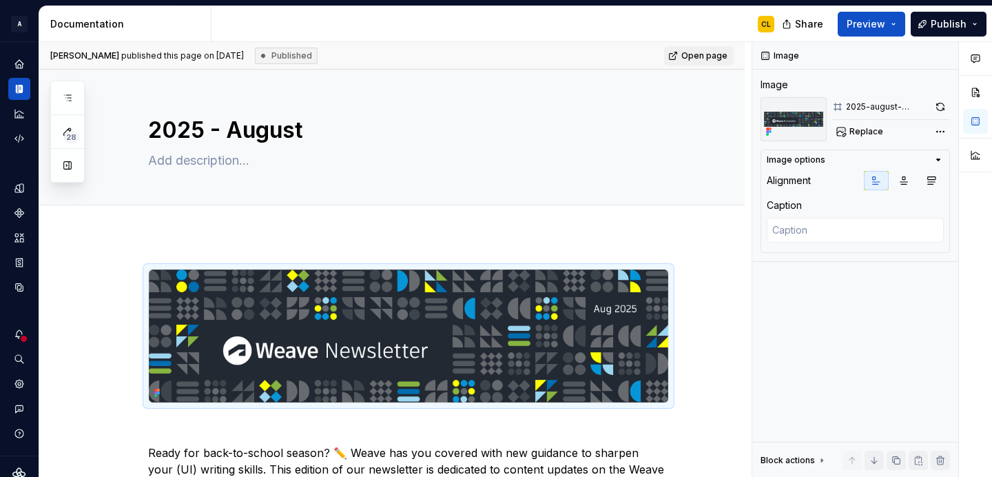
type textarea "*"
